Goal: Task Accomplishment & Management: Use online tool/utility

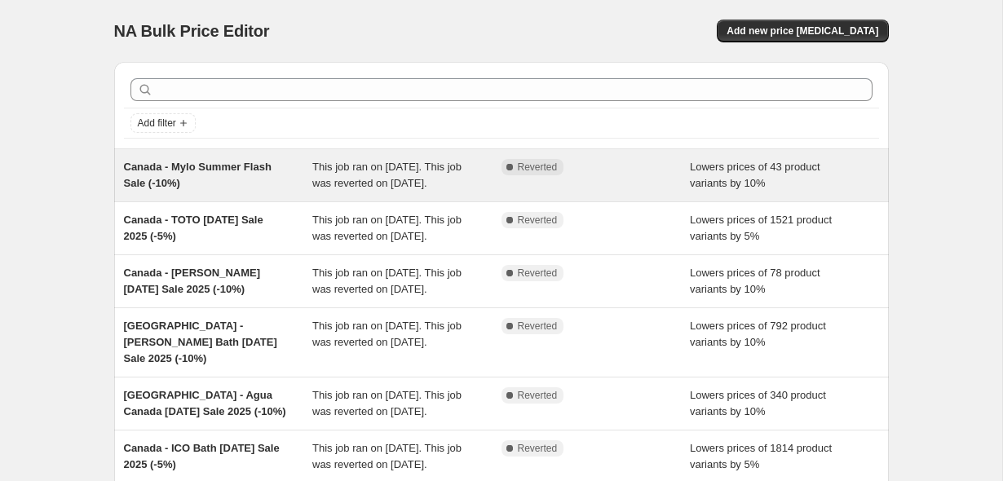
click at [225, 171] on span "Canada - Mylo Summer Flash Sale (-10%)" at bounding box center [198, 175] width 148 height 29
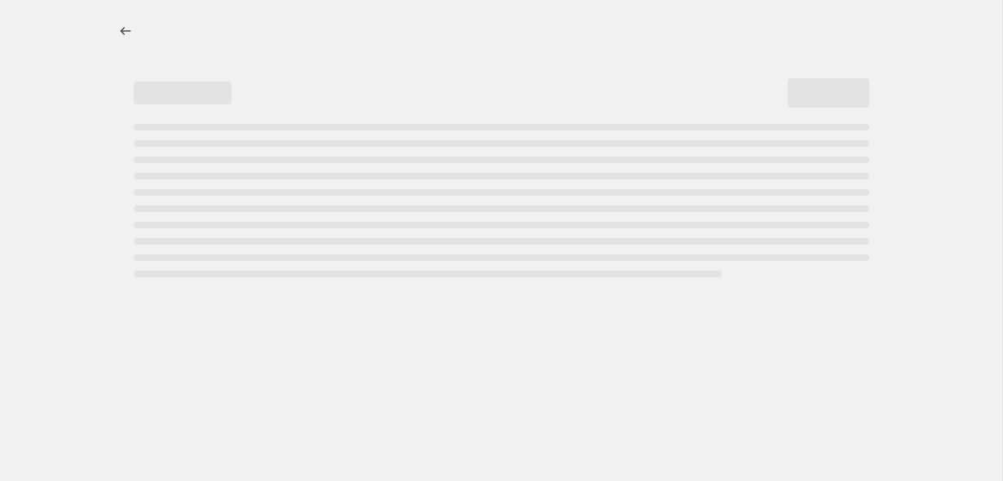
select select "percentage"
select select "no_change"
select select "vendor"
select select "product_type"
select select "not_equal"
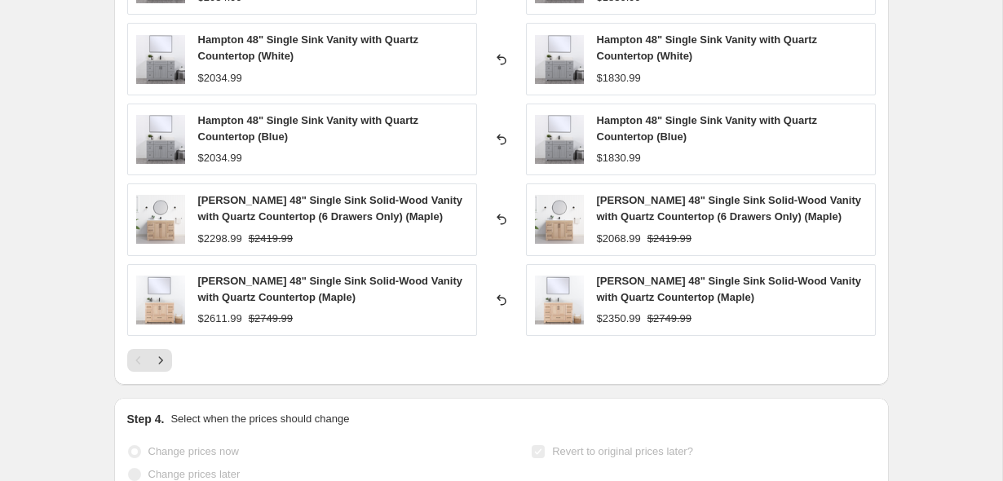
scroll to position [1603, 0]
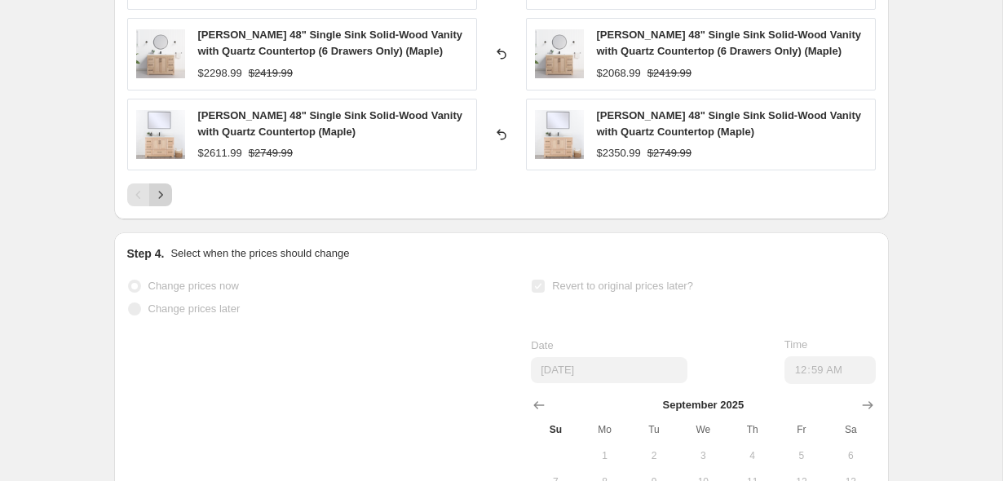
click at [167, 198] on icon "Next" at bounding box center [161, 195] width 16 height 16
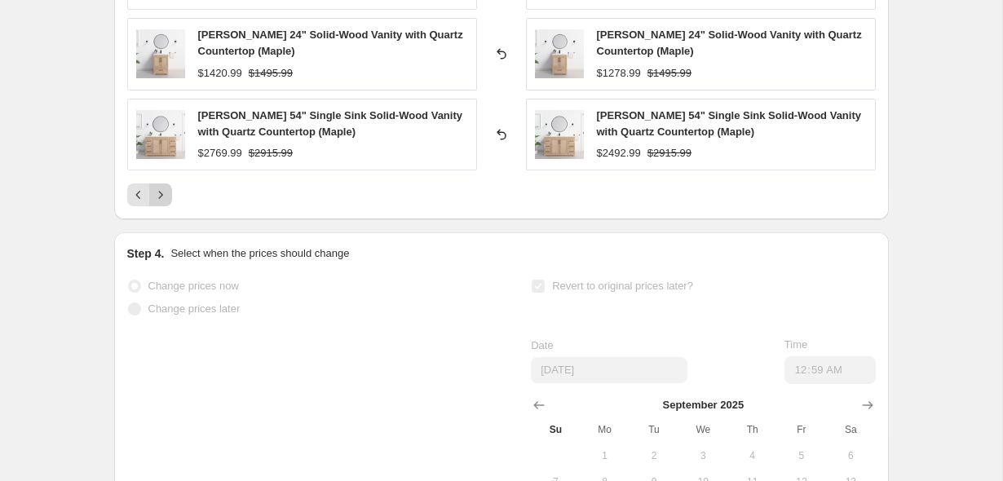
click at [167, 197] on icon "Next" at bounding box center [161, 195] width 16 height 16
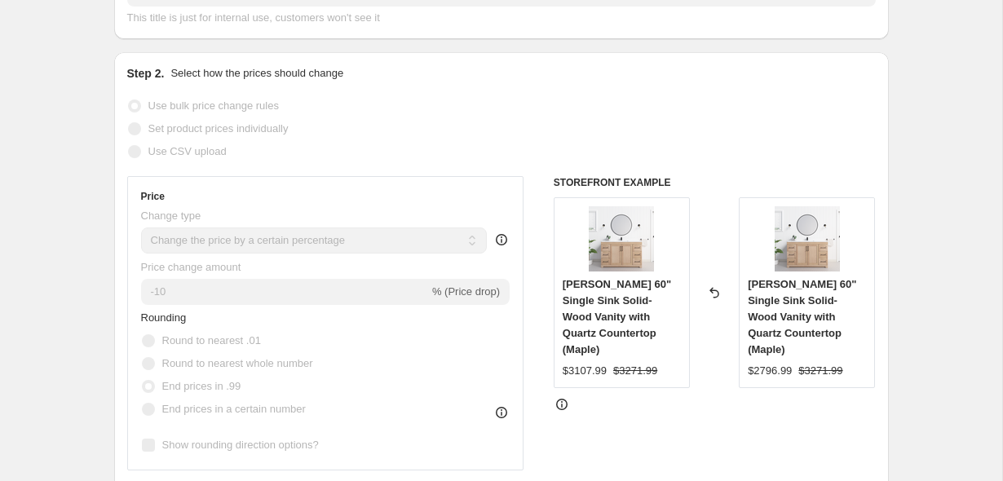
scroll to position [0, 0]
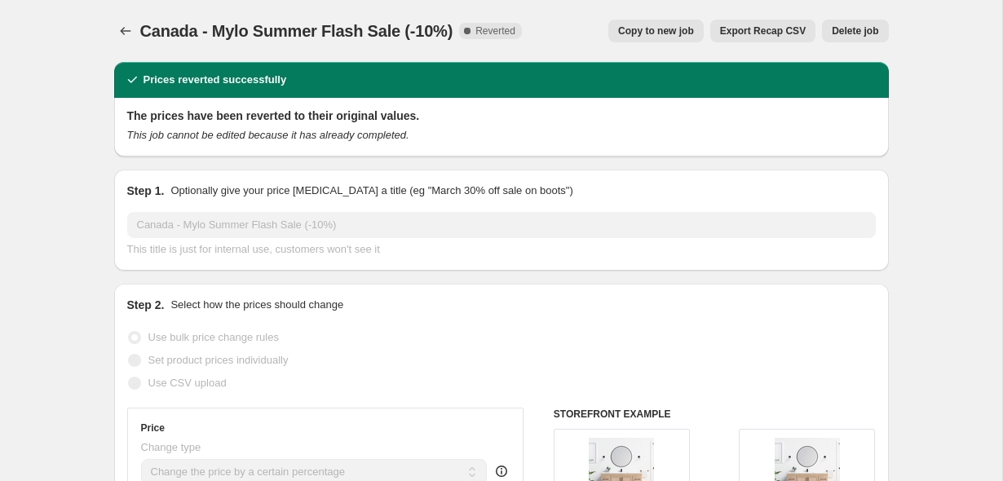
click at [648, 29] on span "Copy to new job" at bounding box center [656, 30] width 76 height 13
select select "percentage"
select select "no_change"
select select "vendor"
select select "product_type"
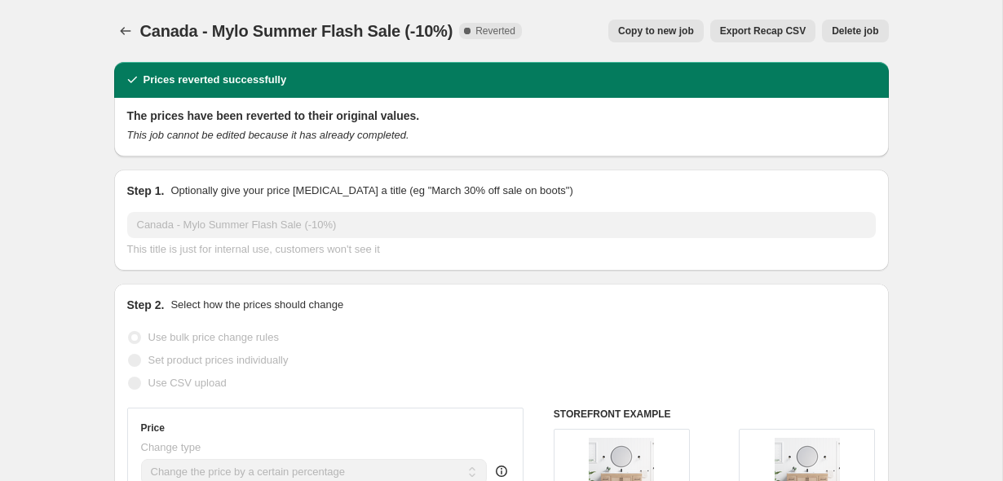
select select "not_equal"
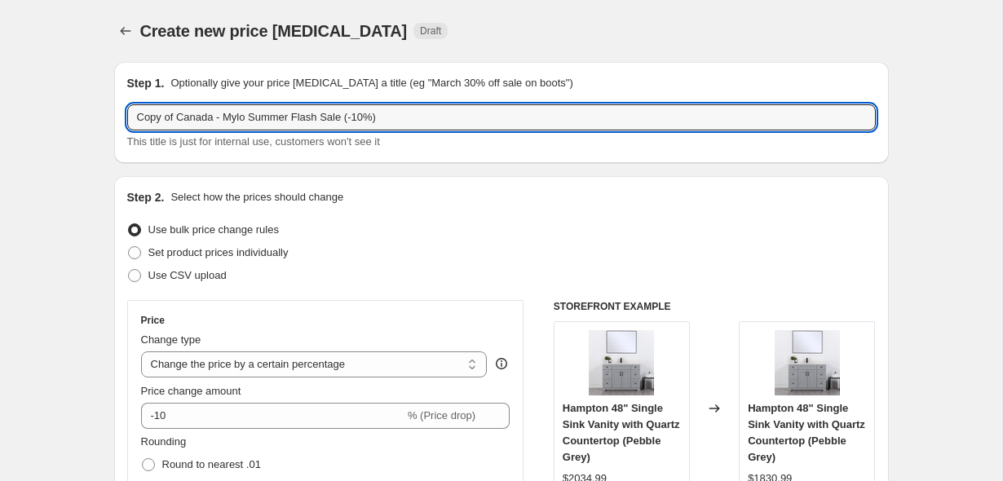
drag, startPoint x: 157, startPoint y: 115, endPoint x: 95, endPoint y: 104, distance: 63.0
click at [368, 123] on input "Canada - Mylo Summer Flash Sale (-10%)" at bounding box center [501, 117] width 749 height 26
type input "Canada - Mylo Summer Flash Sale (-10%) (Pre BFCM)"
click at [393, 199] on div "Step 2. Select how the prices should change" at bounding box center [501, 197] width 749 height 16
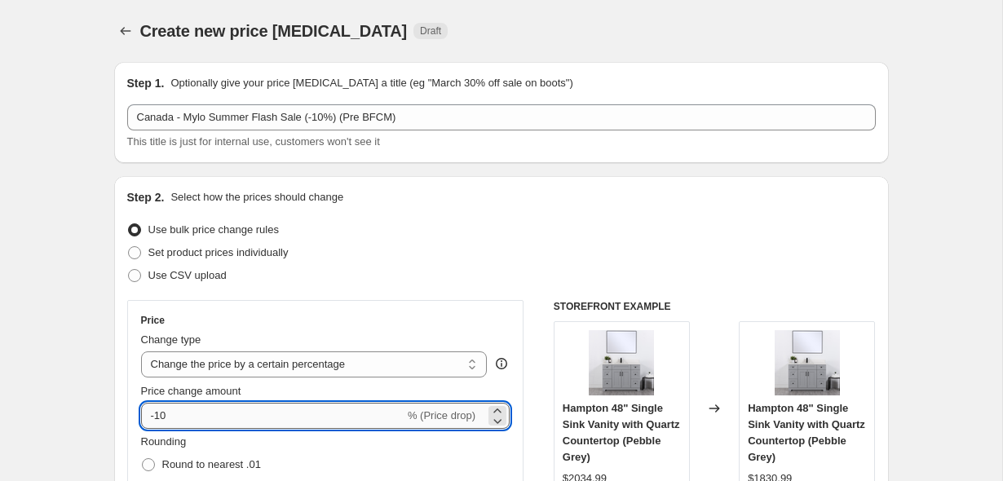
click at [217, 410] on input "-10" at bounding box center [273, 416] width 264 height 26
type input "-1"
type input "-5"
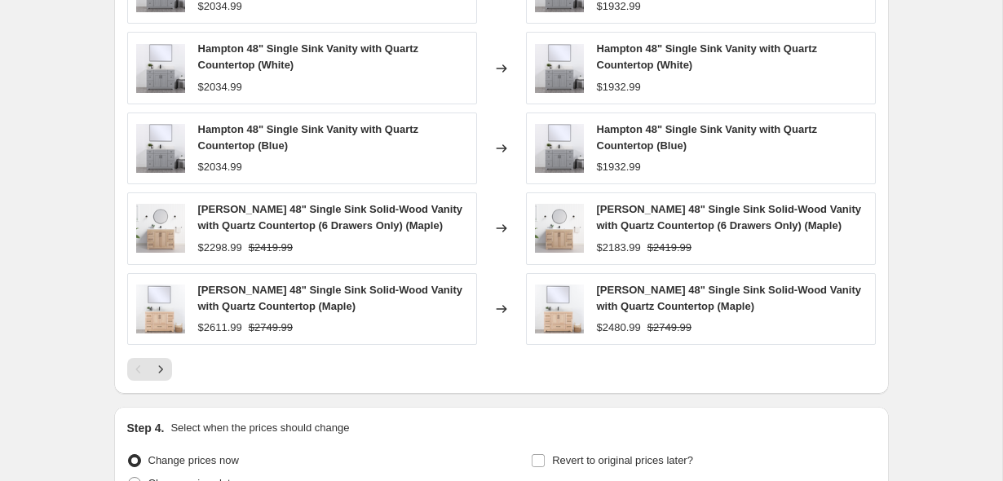
scroll to position [1403, 0]
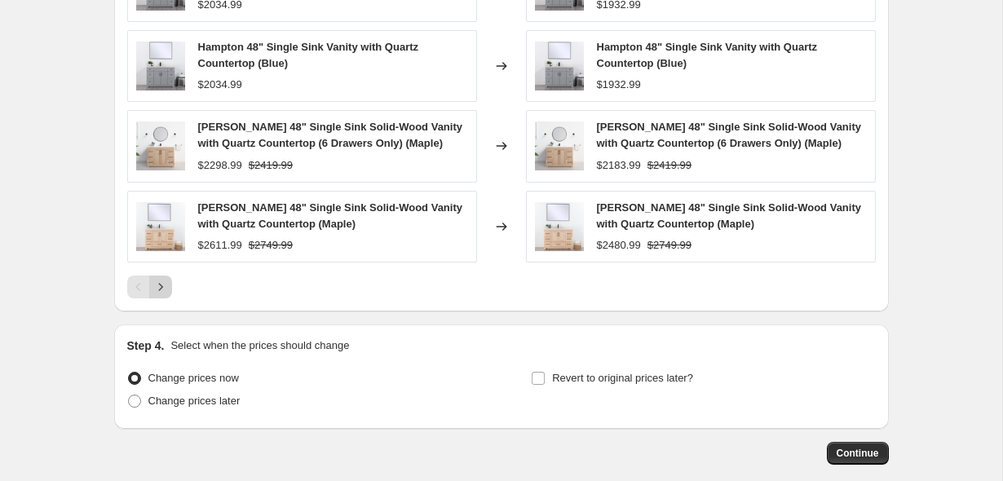
click at [162, 286] on icon "Next" at bounding box center [161, 287] width 16 height 16
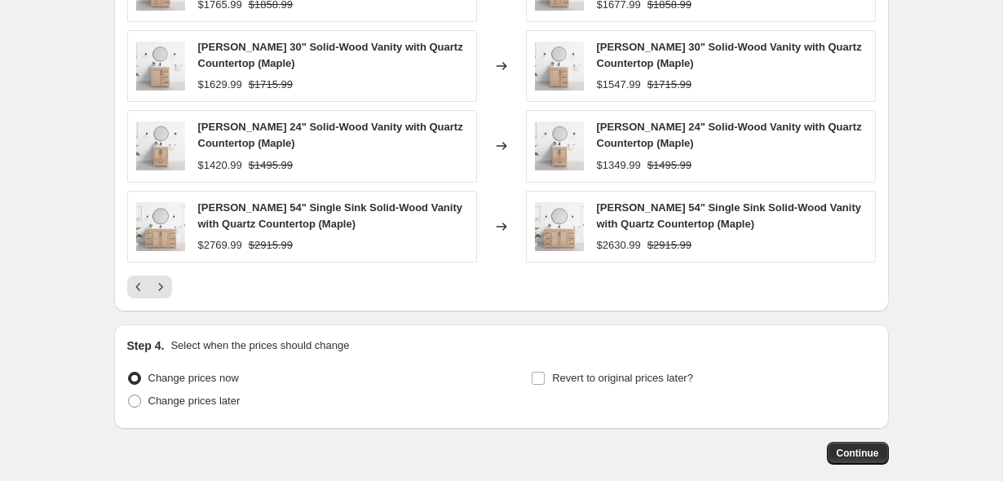
click at [162, 290] on icon "Next" at bounding box center [161, 287] width 16 height 16
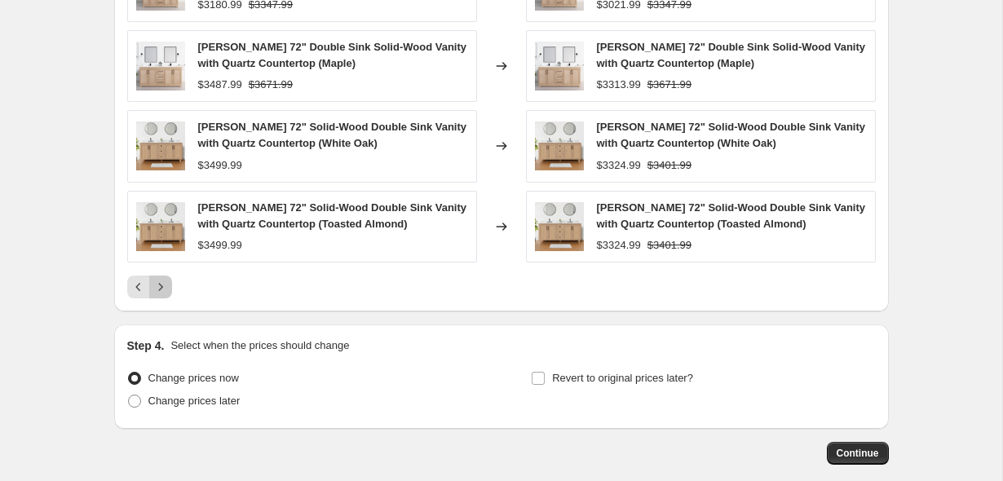
click at [162, 290] on icon "Next" at bounding box center [161, 287] width 16 height 16
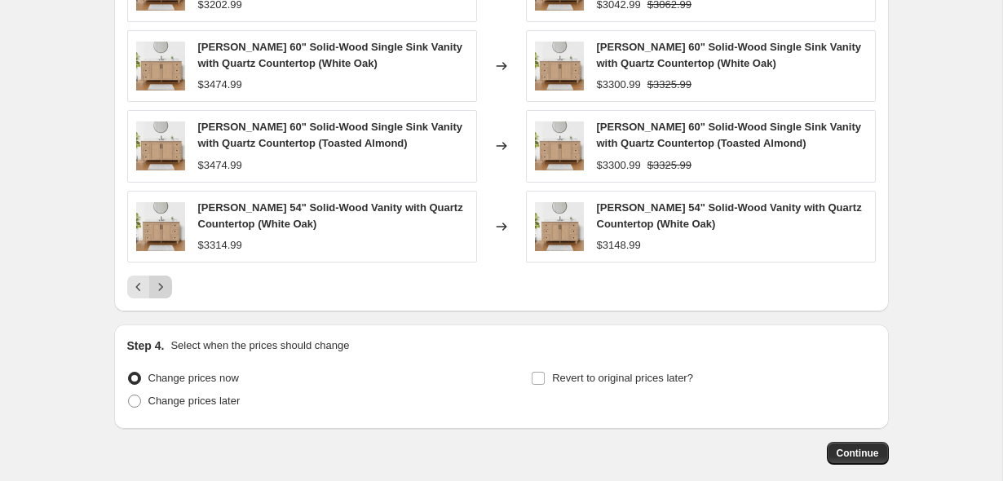
click at [162, 290] on icon "Next" at bounding box center [161, 287] width 16 height 16
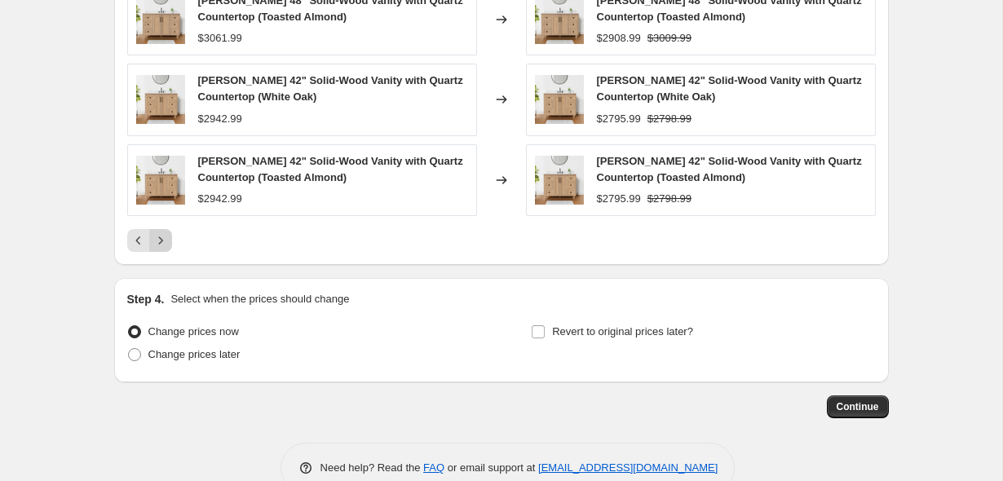
scroll to position [1486, 0]
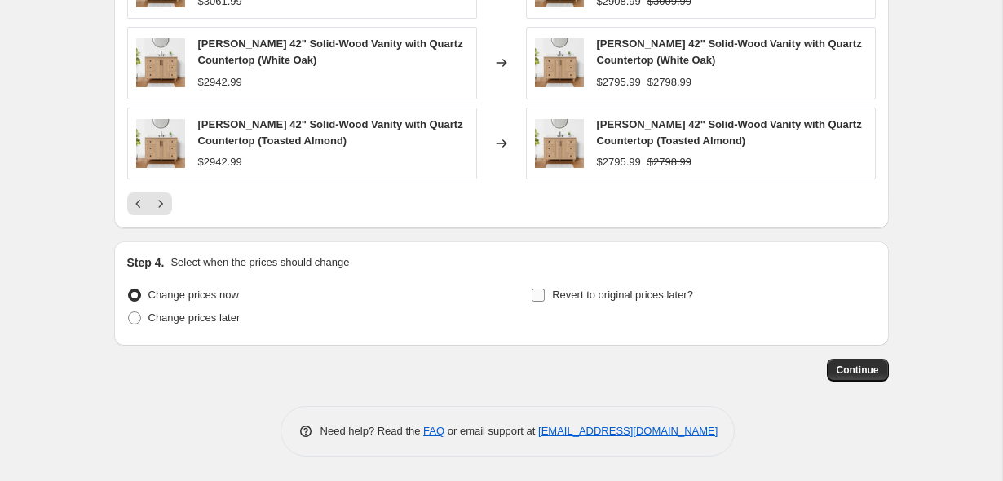
click at [596, 300] on span "Revert to original prices later?" at bounding box center [622, 295] width 141 height 12
click at [545, 300] on input "Revert to original prices later?" at bounding box center [538, 295] width 13 height 13
checkbox input "true"
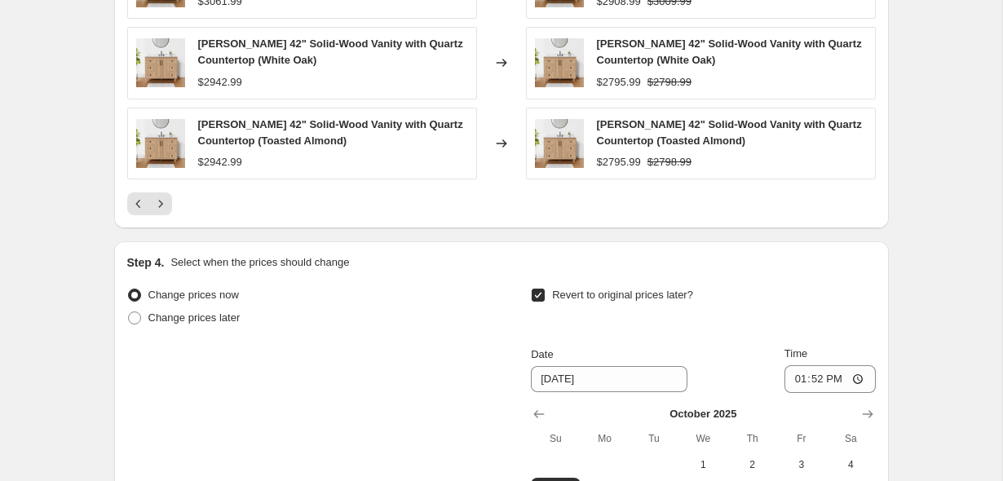
scroll to position [1718, 0]
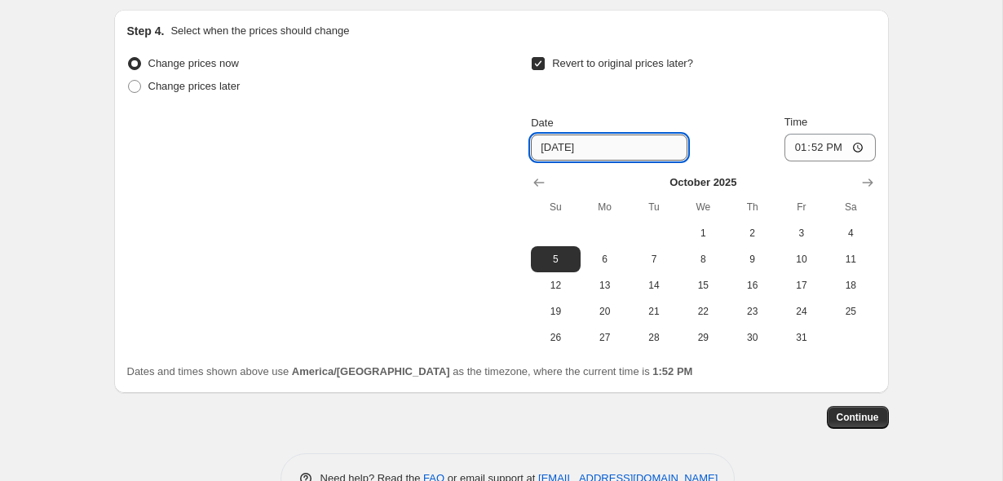
click at [599, 146] on input "[DATE]" at bounding box center [609, 148] width 157 height 26
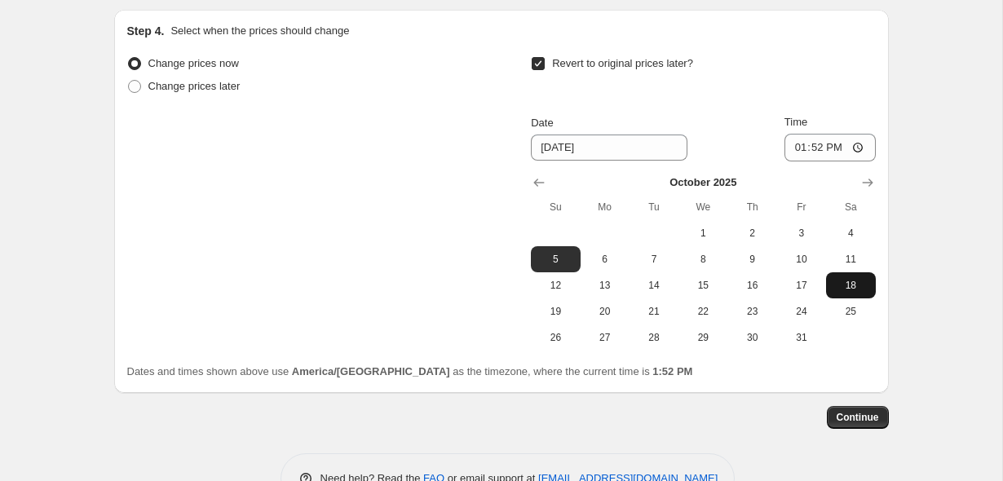
click at [849, 292] on button "18" at bounding box center [850, 285] width 49 height 26
click at [597, 312] on span "20" at bounding box center [605, 311] width 36 height 13
type input "[DATE]"
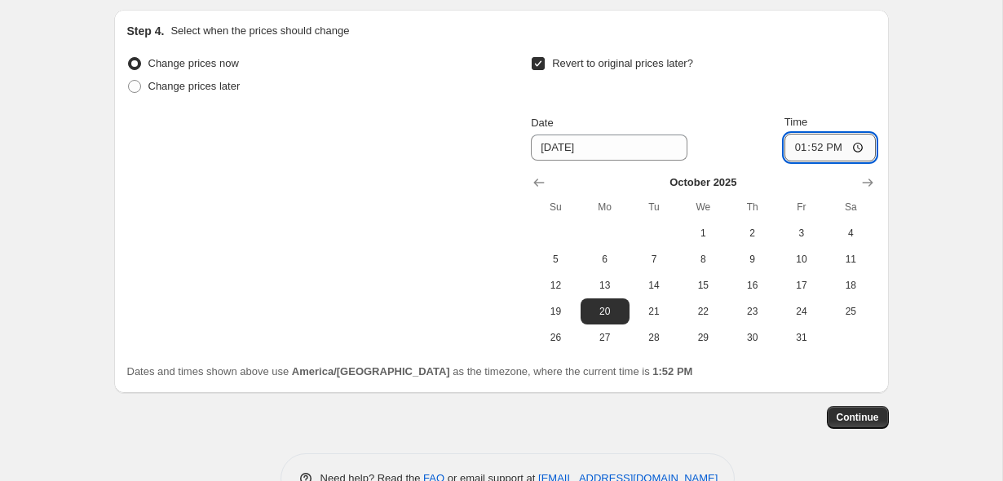
click at [794, 149] on input "13:52" at bounding box center [830, 148] width 91 height 28
type input "03:00"
click at [816, 90] on div "Revert to original prices later?" at bounding box center [703, 76] width 344 height 49
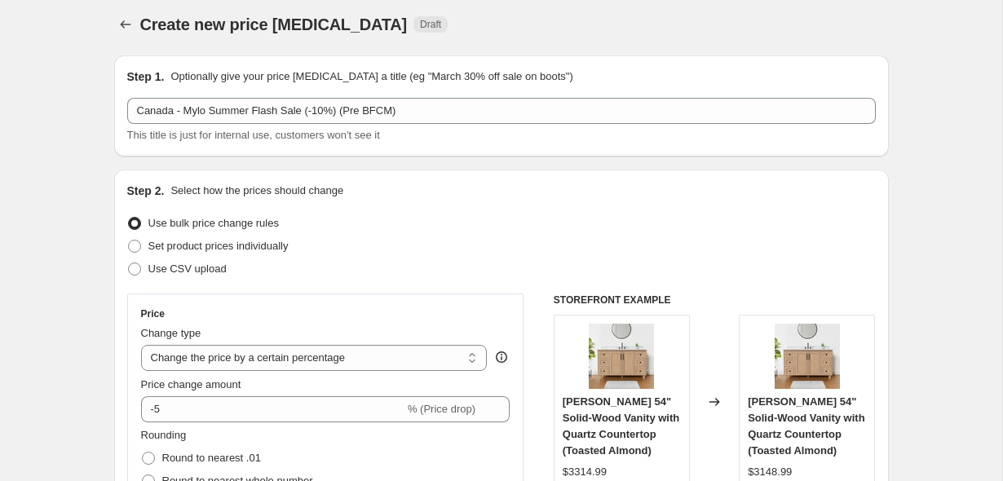
scroll to position [0, 0]
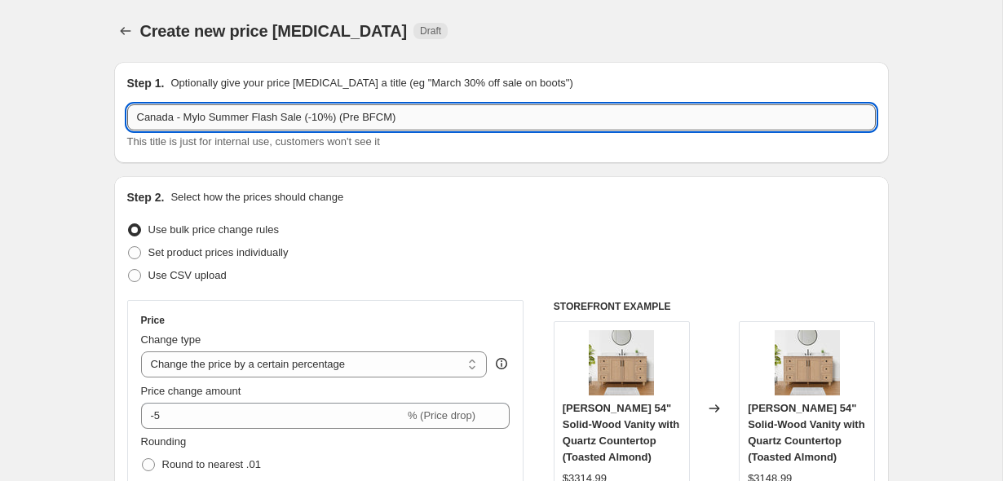
click at [331, 122] on input "Canada - Mylo Summer Flash Sale (-10%) (Pre BFCM)" at bounding box center [501, 117] width 749 height 26
type input "Canada - Mylo Summer Flash Sale (-5%) (Pre BFCM)"
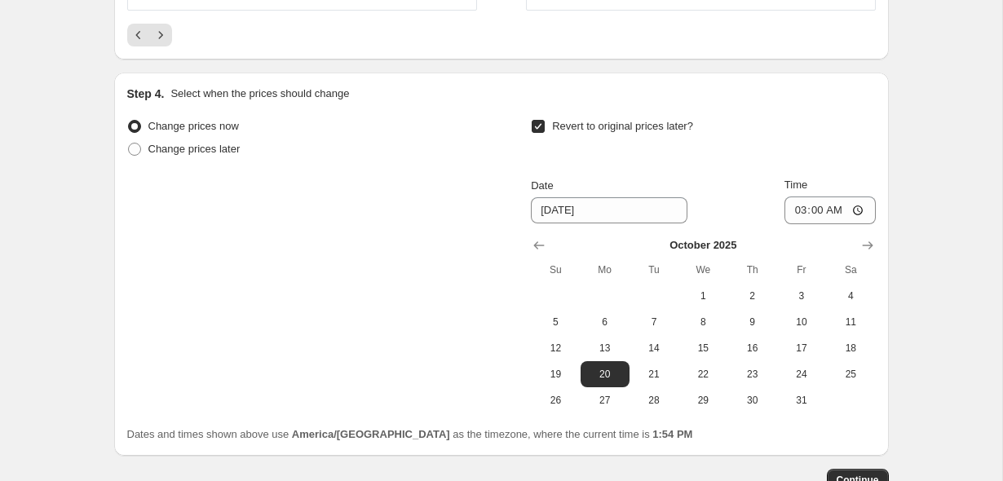
scroll to position [1765, 0]
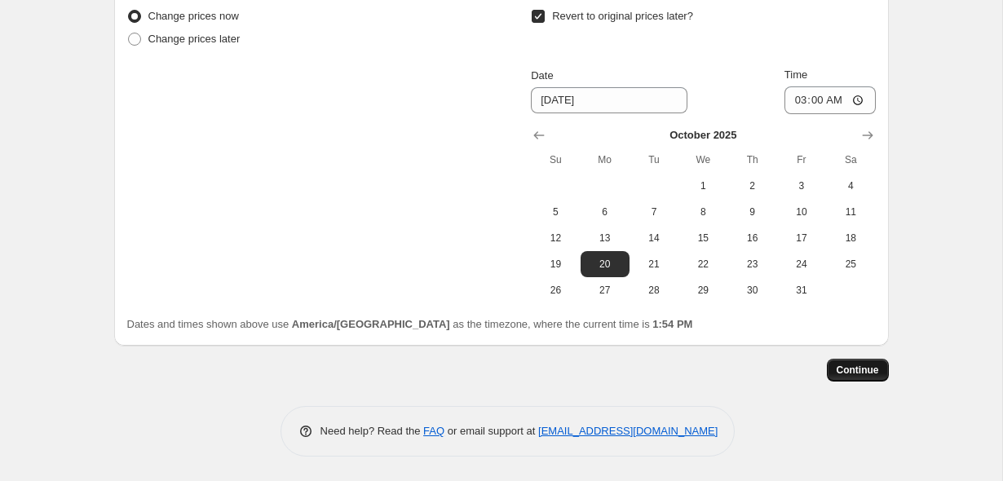
click at [870, 370] on span "Continue" at bounding box center [858, 370] width 42 height 13
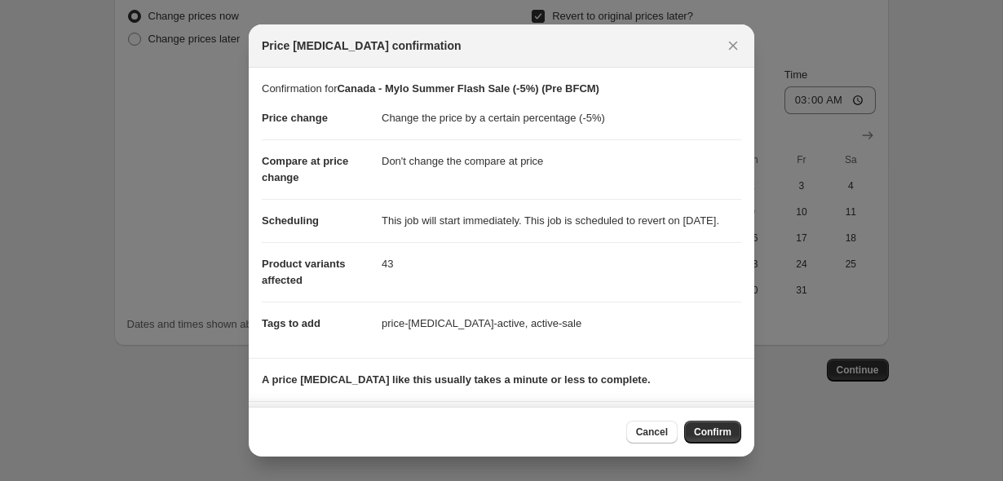
scroll to position [114, 0]
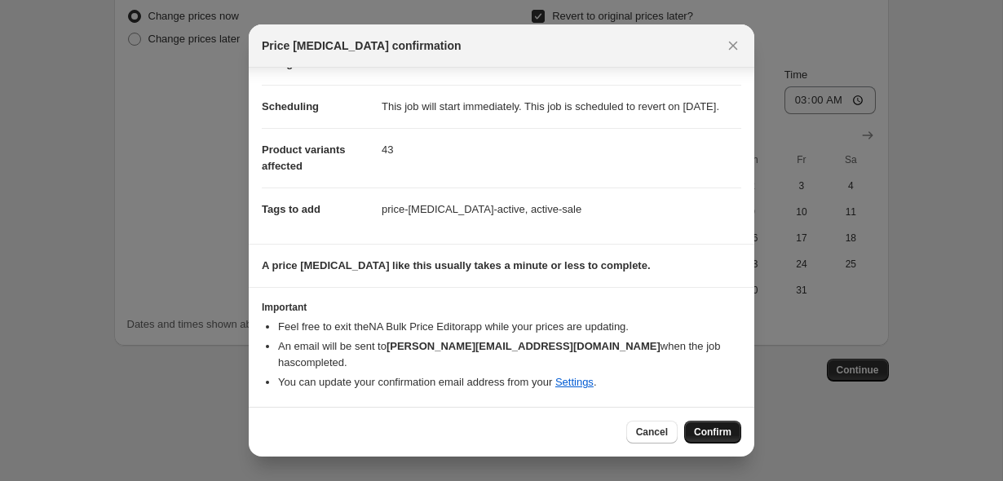
click at [718, 427] on span "Confirm" at bounding box center [713, 432] width 38 height 13
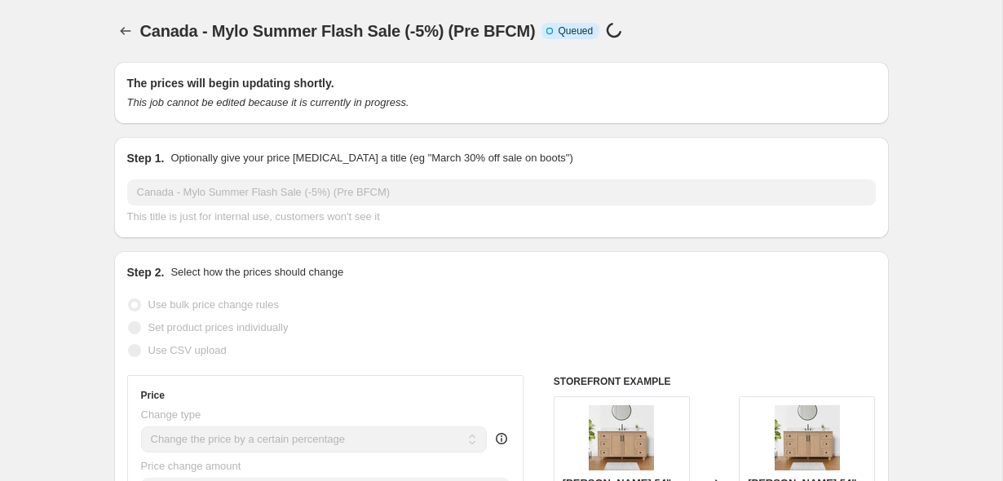
scroll to position [1765, 0]
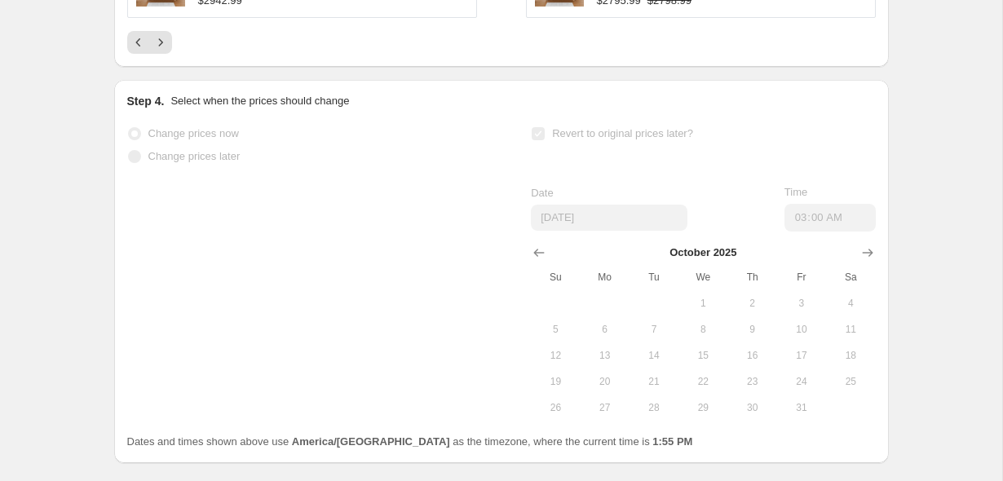
select select "percentage"
select select "no_change"
select select "vendor"
select select "product_type"
select select "not_equal"
